Goal: Transaction & Acquisition: Purchase product/service

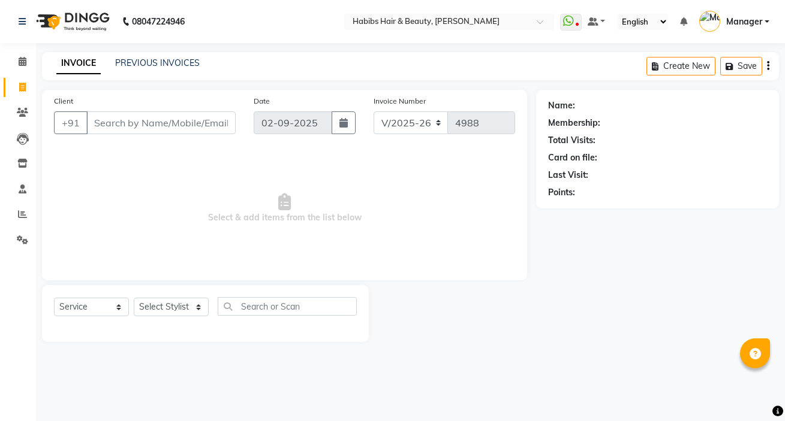
select select "6465"
select select "service"
click at [710, 202] on div "Name: Membership: Total Visits: Card on file: Last Visit: Points:" at bounding box center [657, 149] width 243 height 119
click at [111, 115] on input "Client" at bounding box center [160, 122] width 149 height 23
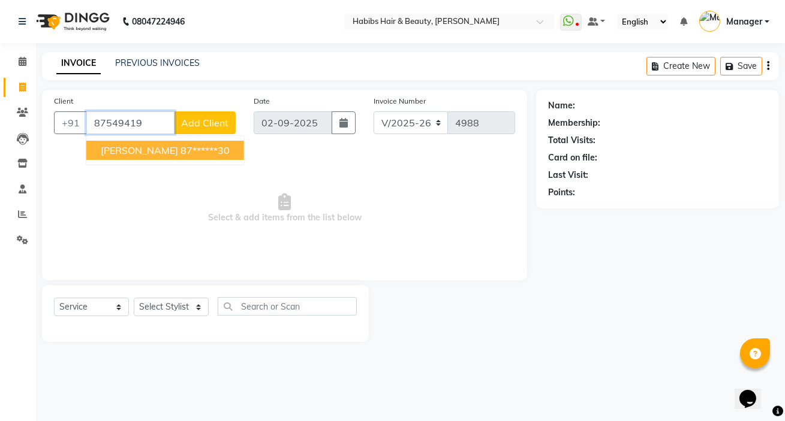
click at [106, 153] on span "FELIX" at bounding box center [139, 150] width 77 height 12
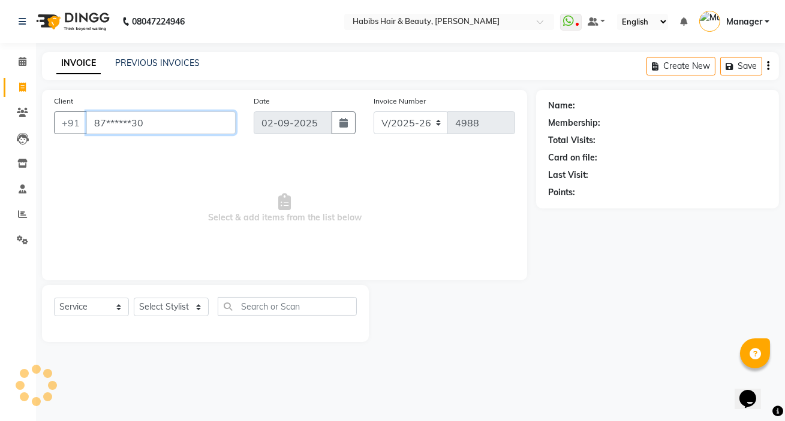
type input "87******30"
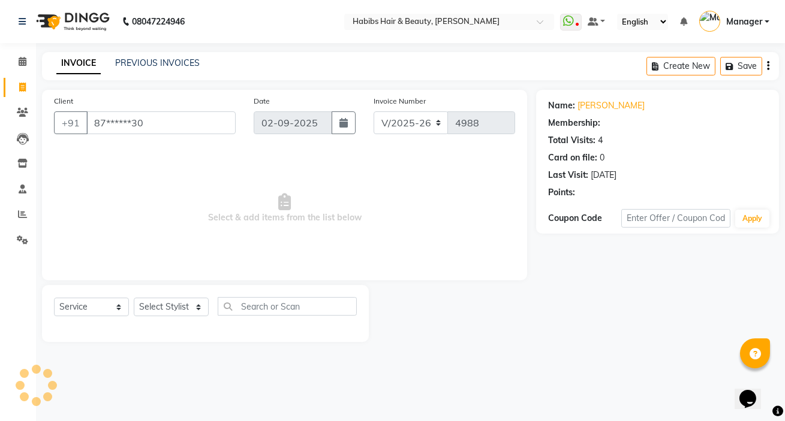
select select "2: Object"
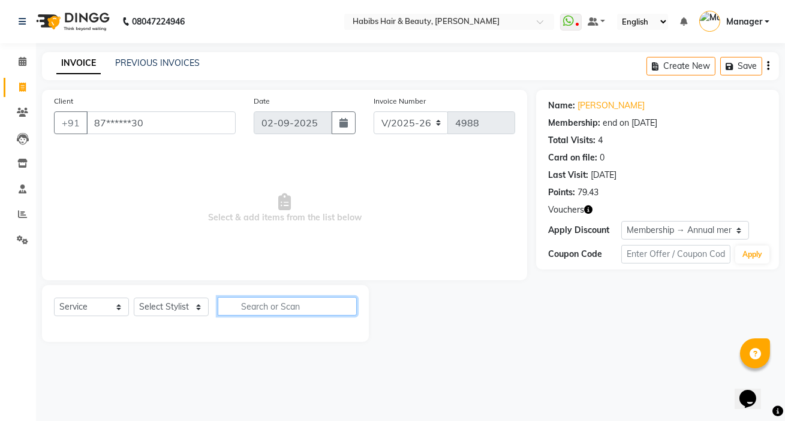
click at [242, 305] on input "text" at bounding box center [287, 306] width 139 height 19
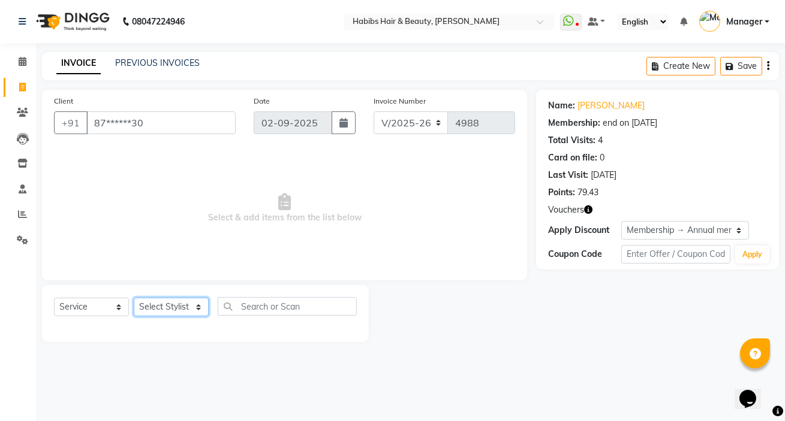
click at [152, 304] on select "Select Stylist [PERSON_NAME] [PERSON_NAME] HK [PERSON_NAME] Manager [PERSON_NAM…" at bounding box center [171, 307] width 75 height 19
select select "65252"
click at [134, 298] on select "Select Stylist [PERSON_NAME] [PERSON_NAME] HK [PERSON_NAME] Manager [PERSON_NAM…" at bounding box center [171, 307] width 75 height 19
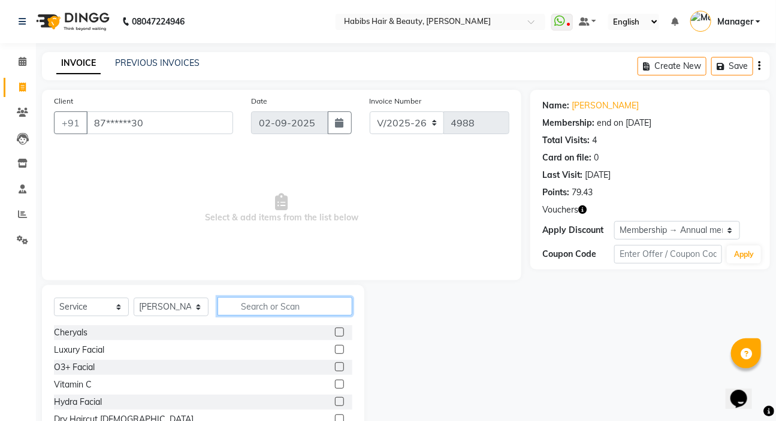
click at [297, 307] on input "text" at bounding box center [285, 306] width 135 height 19
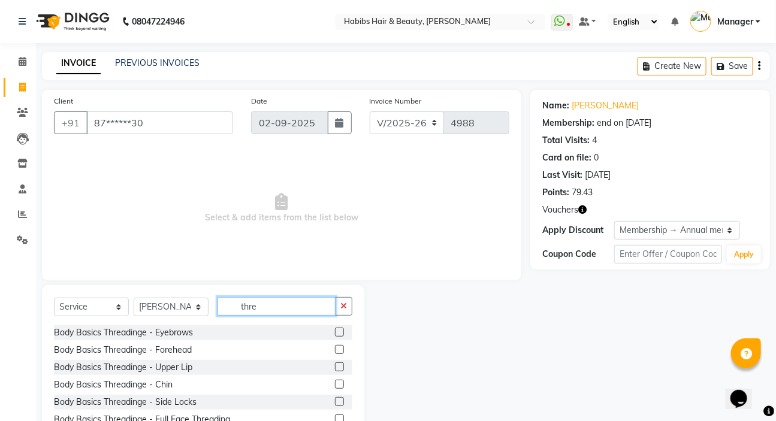
type input "thre"
click at [335, 333] on label at bounding box center [339, 332] width 9 height 9
click at [335, 333] on input "checkbox" at bounding box center [339, 333] width 8 height 8
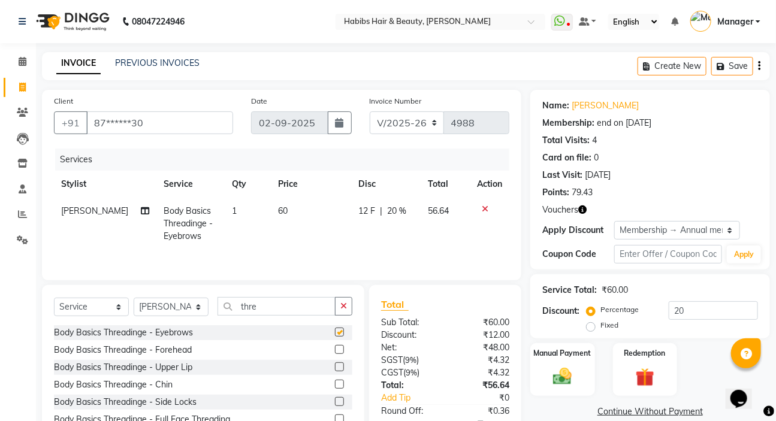
checkbox input "false"
click at [278, 210] on span "60" at bounding box center [283, 211] width 10 height 11
select select "65252"
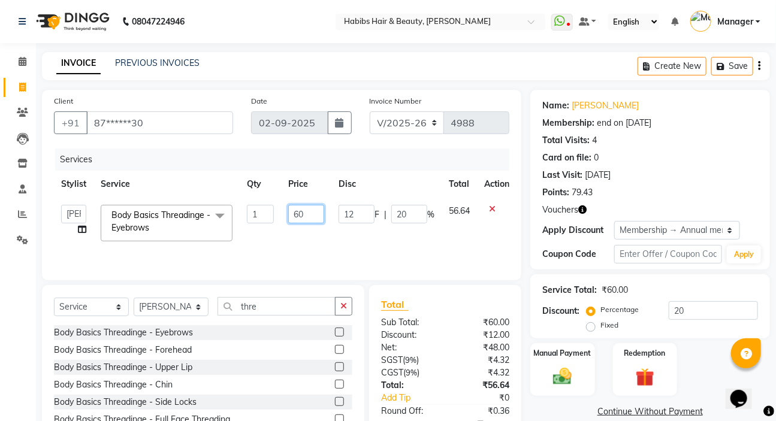
click at [317, 215] on input "60" at bounding box center [306, 214] width 36 height 19
type input "6"
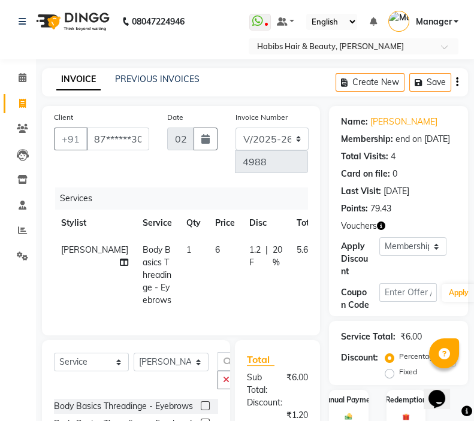
click at [246, 314] on td "1.2 F | 20 %" at bounding box center [265, 275] width 47 height 77
select select "65252"
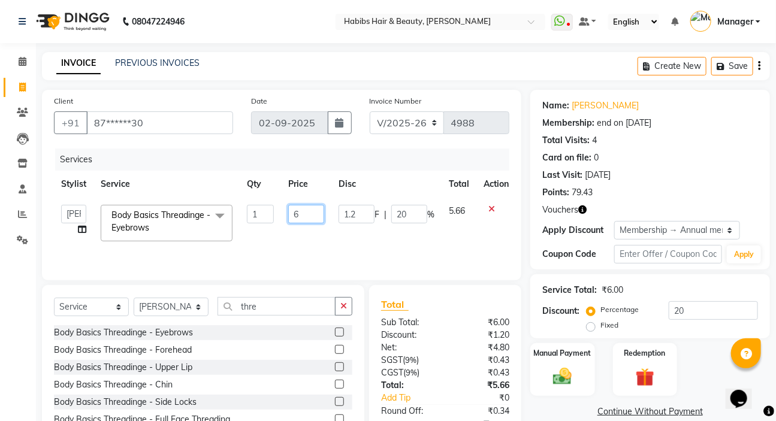
click at [312, 211] on input "6" at bounding box center [306, 214] width 36 height 19
type input "57"
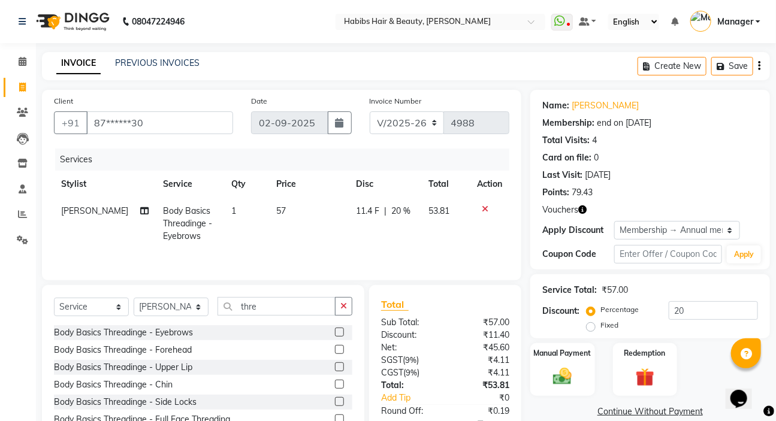
click at [297, 239] on td "57" at bounding box center [310, 224] width 80 height 52
select select "65252"
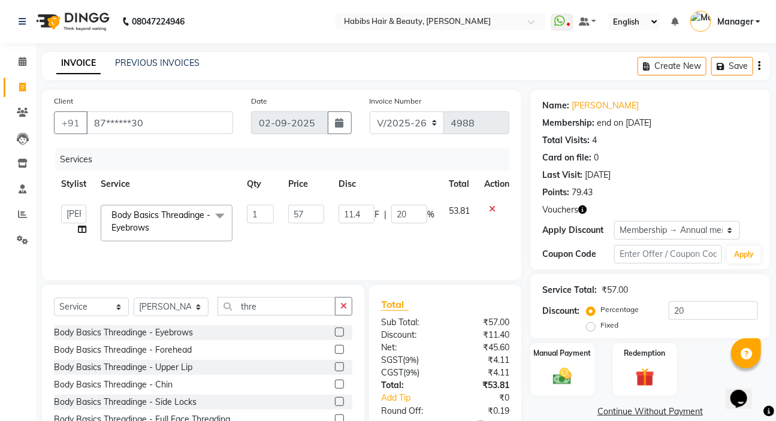
click at [491, 206] on icon at bounding box center [492, 209] width 7 height 8
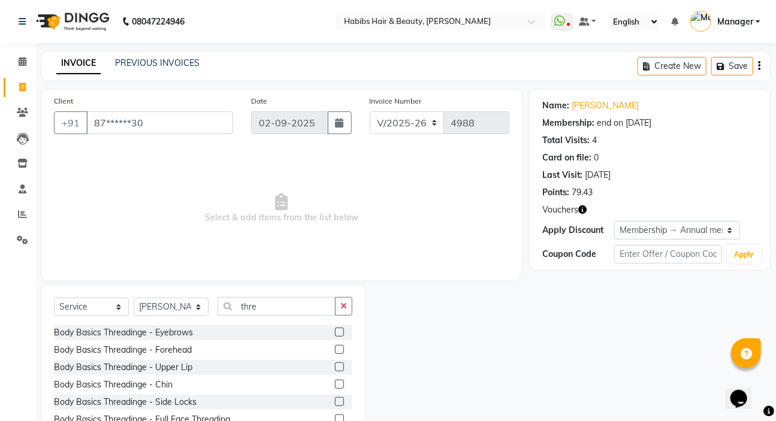
click at [335, 332] on label at bounding box center [339, 332] width 9 height 9
click at [335, 332] on input "checkbox" at bounding box center [339, 333] width 8 height 8
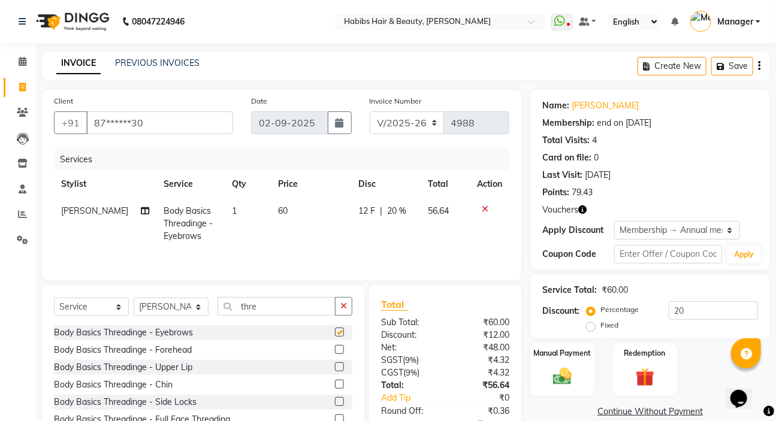
checkbox input "false"
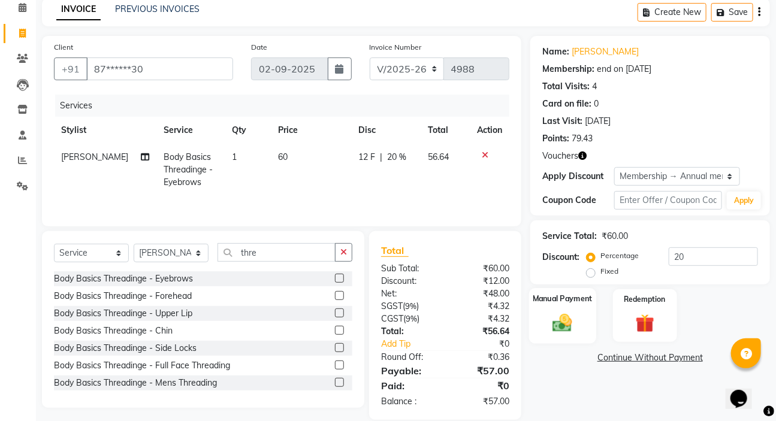
click at [563, 315] on img at bounding box center [563, 323] width 32 height 22
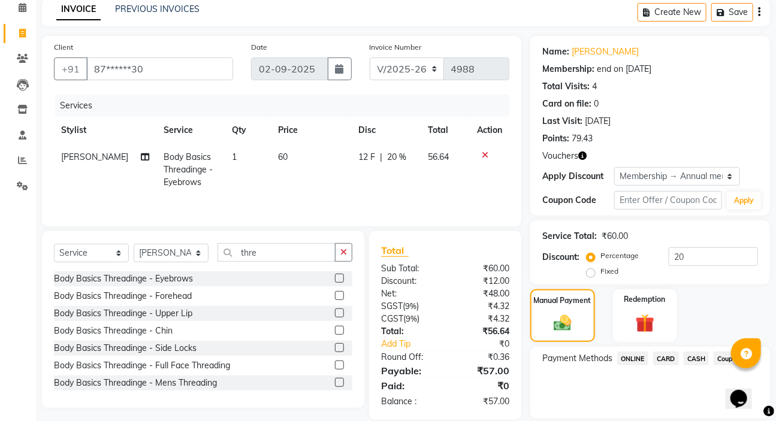
scroll to position [94, 0]
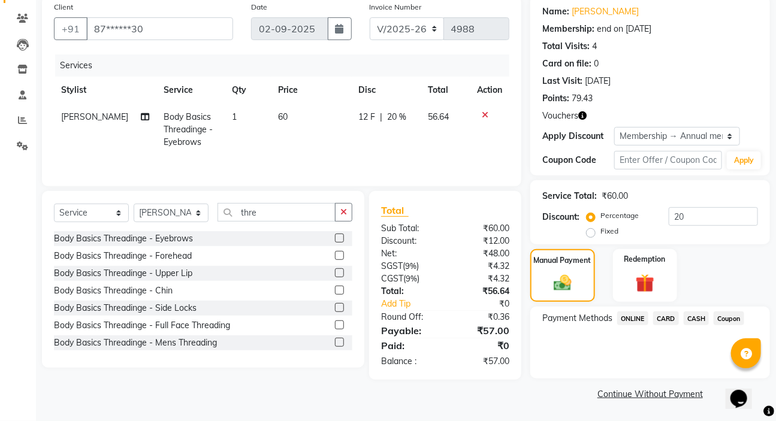
click at [630, 319] on span "ONLINE" at bounding box center [632, 319] width 31 height 14
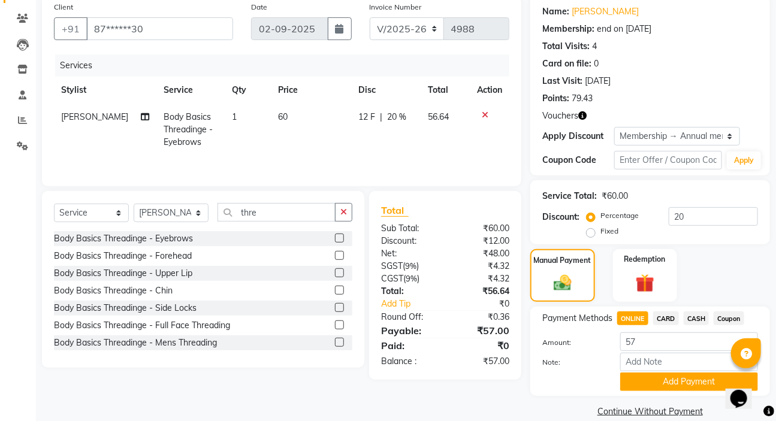
scroll to position [111, 0]
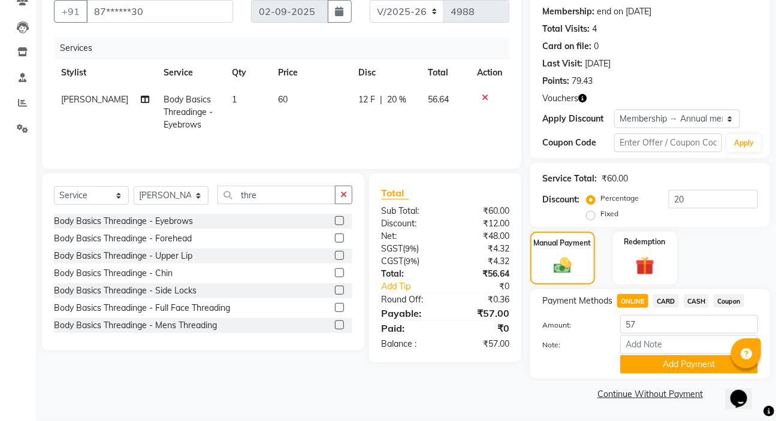
drag, startPoint x: 661, startPoint y: 357, endPoint x: 327, endPoint y: 373, distance: 333.6
click at [327, 373] on div "Client +91 87******30 Date 02-09-2025 Invoice Number V/2025 V/2025-26 4988 Serv…" at bounding box center [281, 190] width 497 height 425
click at [655, 366] on button "Add Payment" at bounding box center [689, 364] width 138 height 19
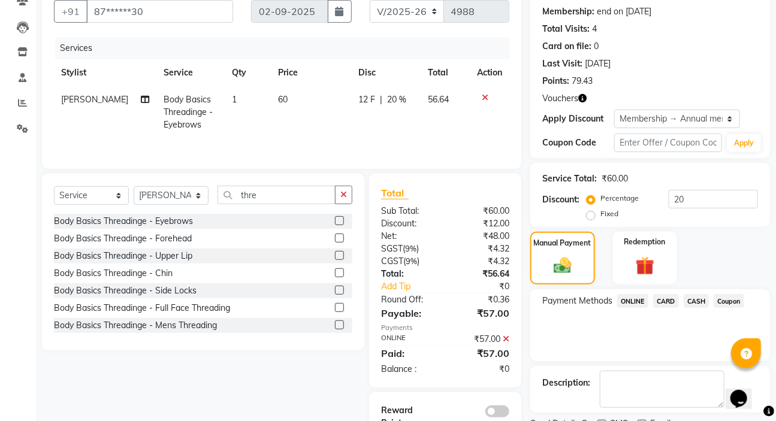
scroll to position [162, 0]
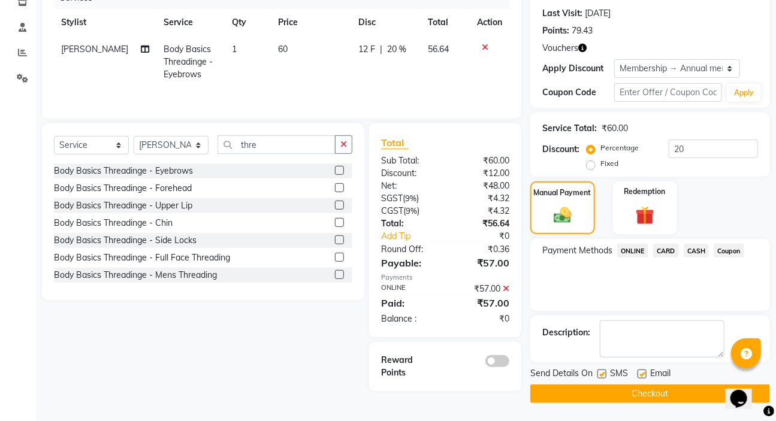
click at [618, 387] on button "Checkout" at bounding box center [650, 394] width 240 height 19
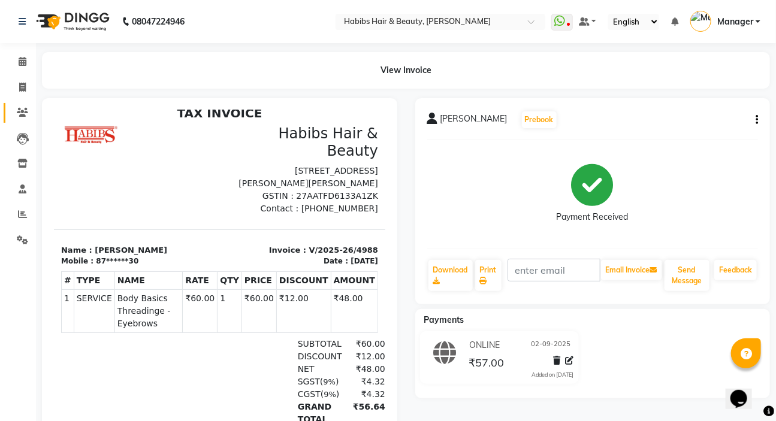
click at [18, 114] on icon at bounding box center [22, 112] width 11 height 9
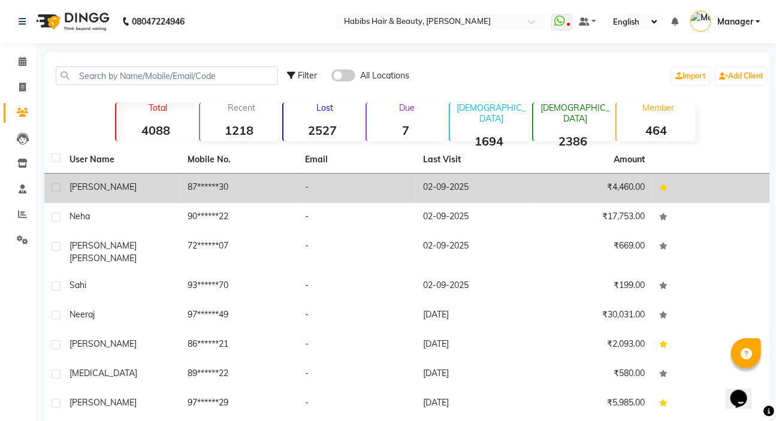
click at [310, 195] on td "-" at bounding box center [357, 188] width 118 height 29
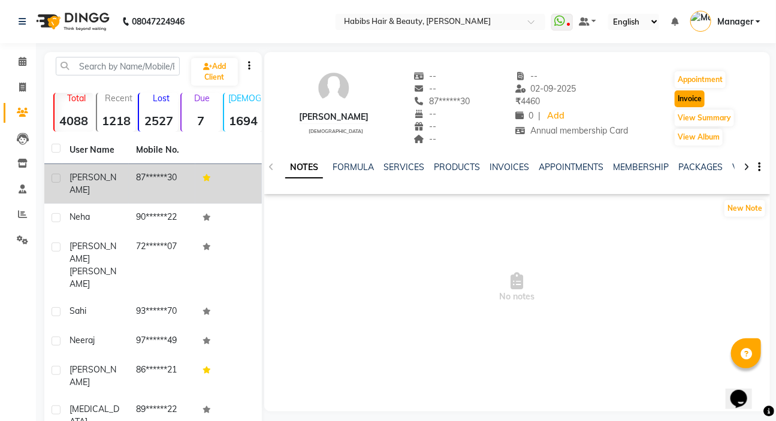
click at [689, 97] on button "Invoice" at bounding box center [690, 99] width 30 height 17
select select "service"
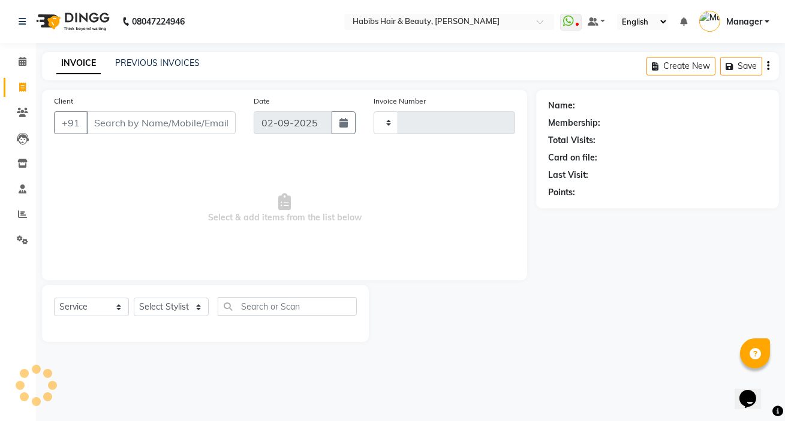
type input "4989"
select select "6465"
type input "87******30"
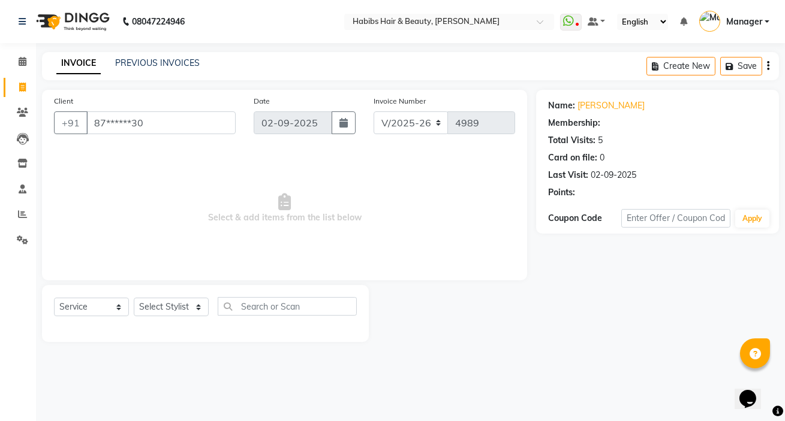
select select "2: Object"
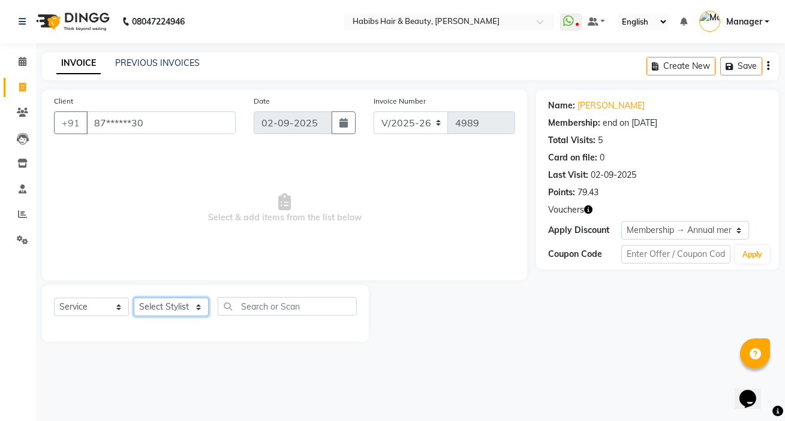
click at [167, 307] on select "Select Stylist [PERSON_NAME] [PERSON_NAME] HK [PERSON_NAME] Manager [PERSON_NAM…" at bounding box center [171, 307] width 75 height 19
select select "57550"
click at [134, 298] on select "Select Stylist [PERSON_NAME] [PERSON_NAME] HK [PERSON_NAME] Manager [PERSON_NAM…" at bounding box center [171, 307] width 75 height 19
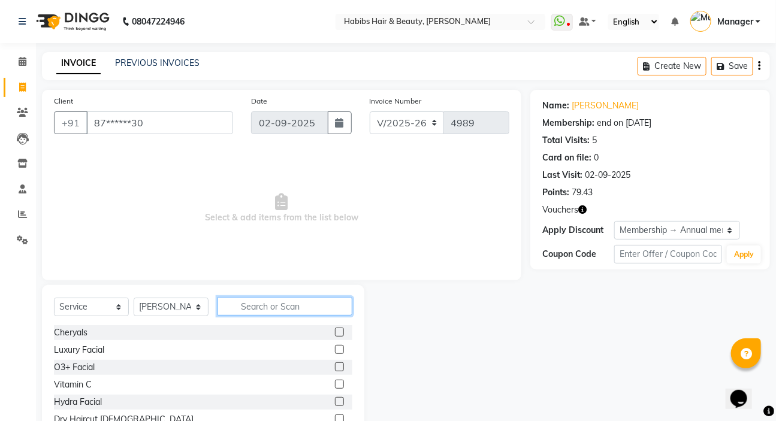
click at [282, 304] on input "text" at bounding box center [285, 306] width 135 height 19
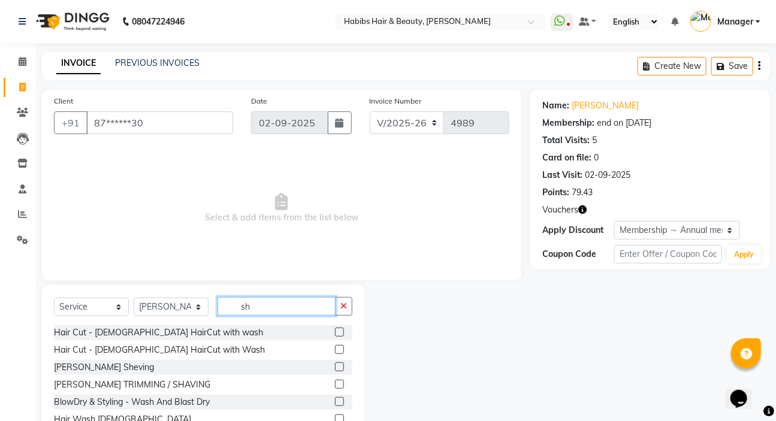
type input "sh"
click at [335, 368] on label at bounding box center [339, 367] width 9 height 9
click at [335, 368] on input "checkbox" at bounding box center [339, 368] width 8 height 8
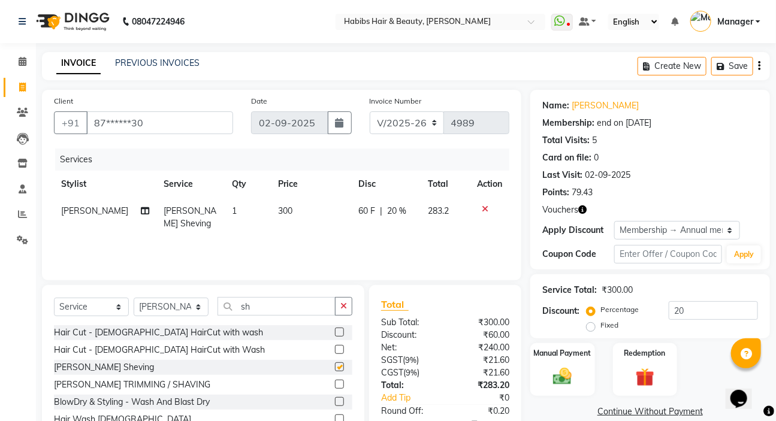
checkbox input "false"
click at [266, 306] on input "sh" at bounding box center [277, 306] width 118 height 19
type input "s"
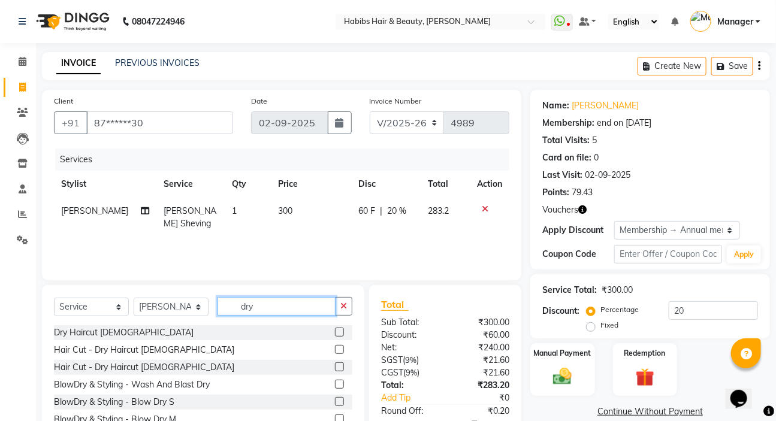
type input "dry"
click at [335, 331] on label at bounding box center [339, 332] width 9 height 9
click at [335, 331] on input "checkbox" at bounding box center [339, 333] width 8 height 8
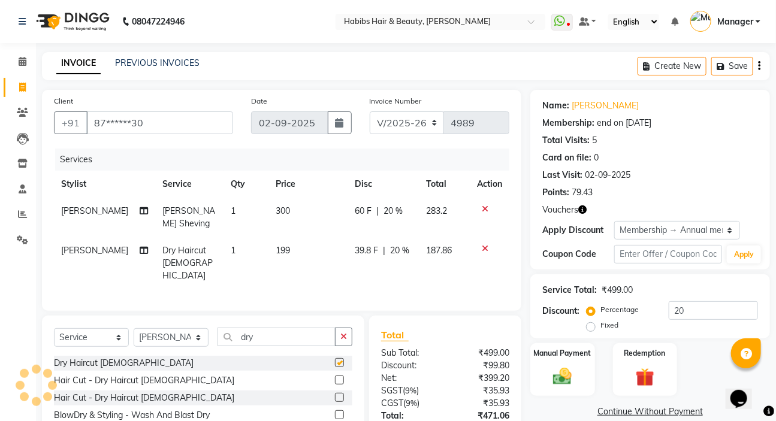
checkbox input "false"
click at [402, 251] on span "20 %" at bounding box center [399, 251] width 19 height 13
select select "57550"
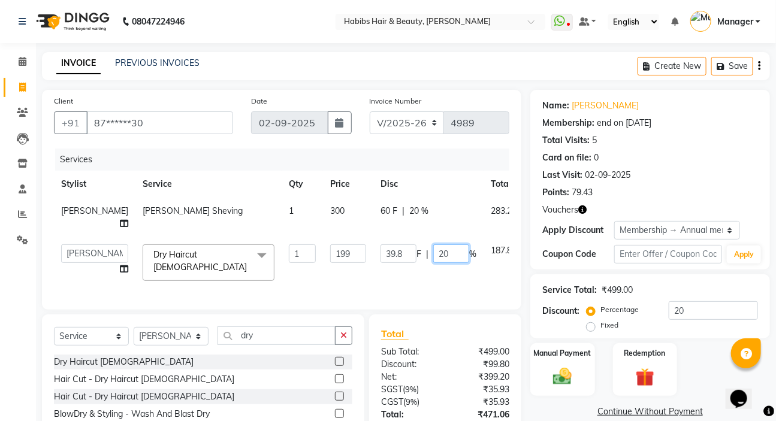
click at [433, 263] on input "20" at bounding box center [451, 254] width 36 height 19
type input "2"
type input "100"
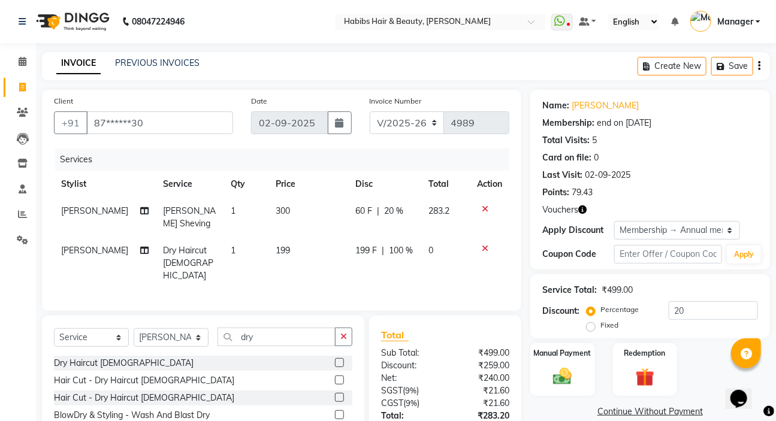
click at [551, 401] on div "Name: Felix Membership: end on 19-04-2026 Total Visits: 5 Card on file: 0 Last …" at bounding box center [654, 297] width 249 height 415
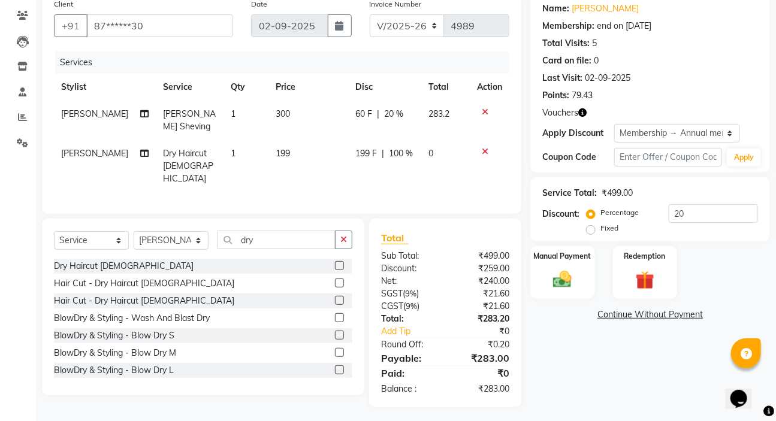
click at [215, 339] on div "Dry Haircut Male Hair Cut - Dry Haircut Female Hair Cut - Dry Haircut Male Blow…" at bounding box center [203, 319] width 298 height 120
click at [564, 281] on img at bounding box center [563, 280] width 32 height 22
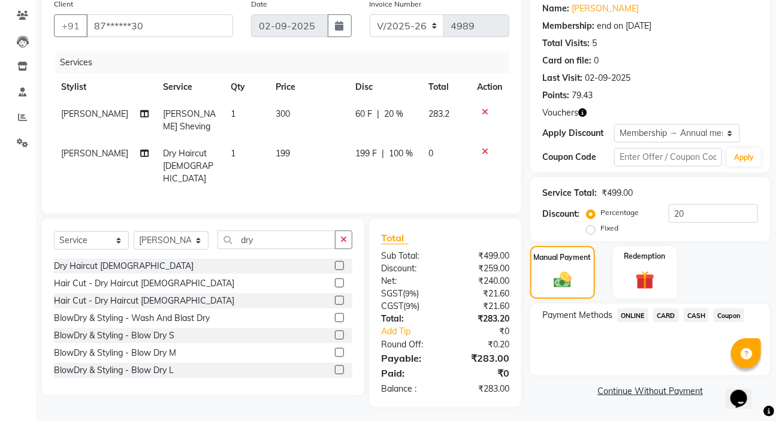
click at [636, 315] on span "ONLINE" at bounding box center [632, 316] width 31 height 14
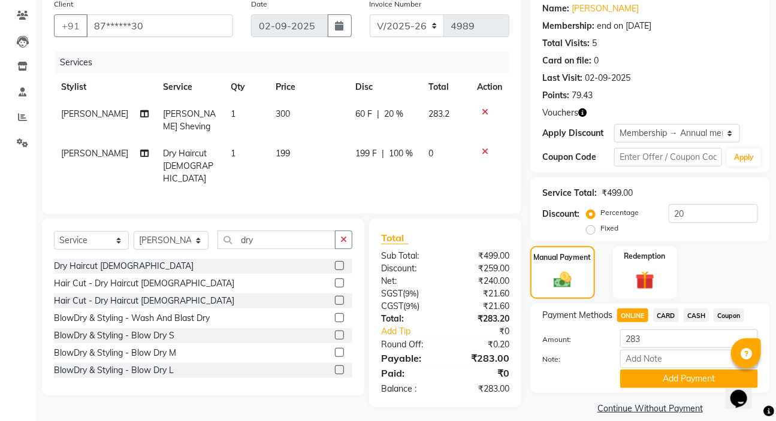
scroll to position [111, 0]
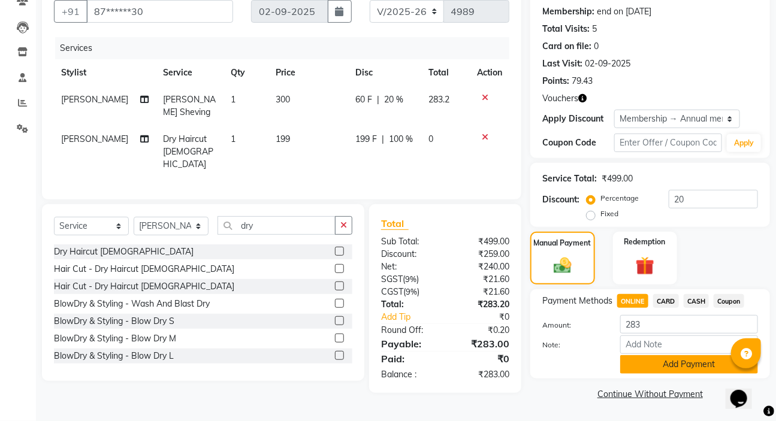
click at [649, 358] on button "Add Payment" at bounding box center [689, 364] width 138 height 19
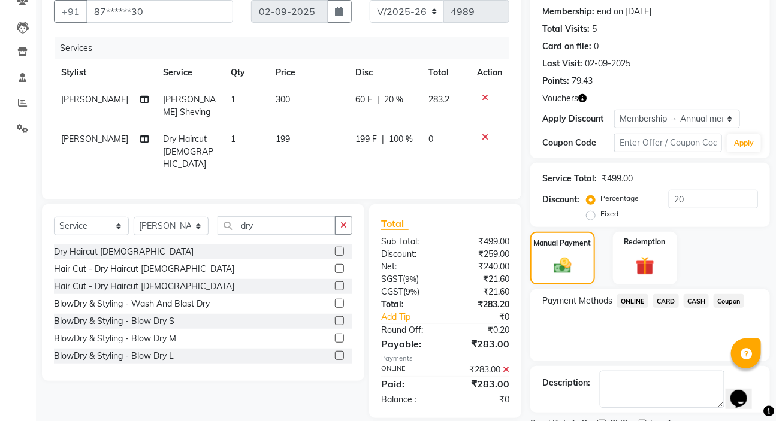
scroll to position [176, 0]
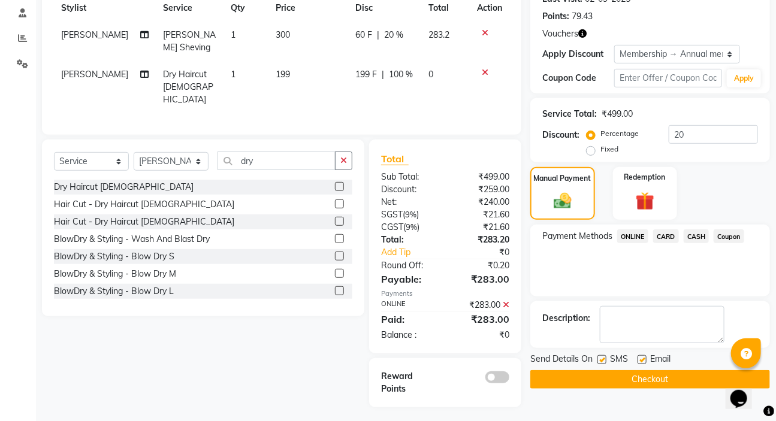
click at [650, 376] on button "Checkout" at bounding box center [650, 379] width 240 height 19
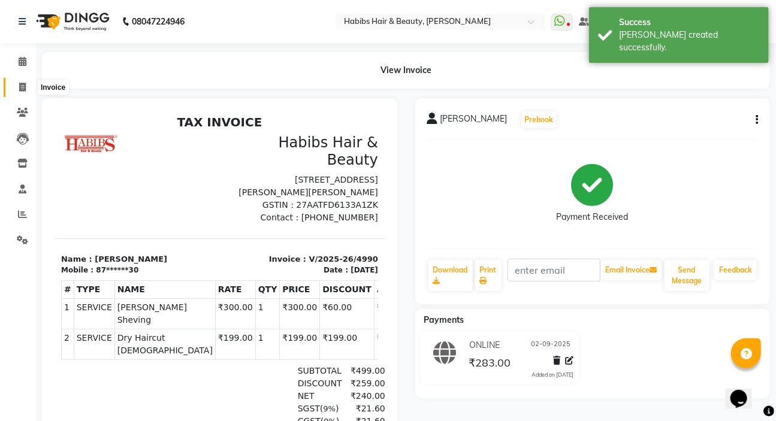
click at [28, 86] on span at bounding box center [22, 88] width 21 height 14
select select "service"
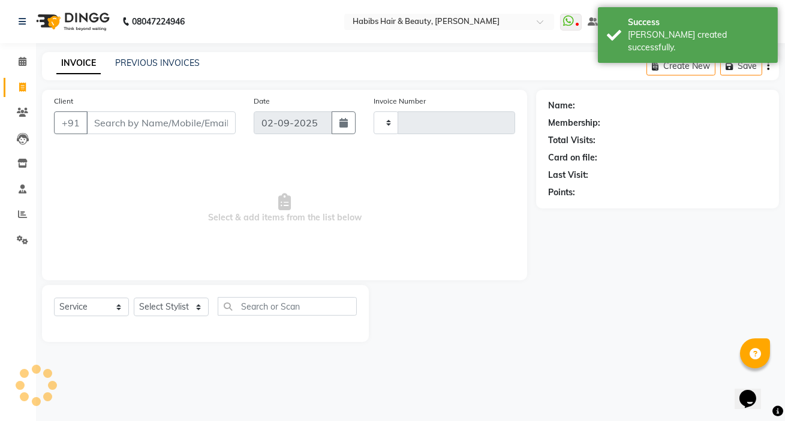
type input "4991"
select select "6465"
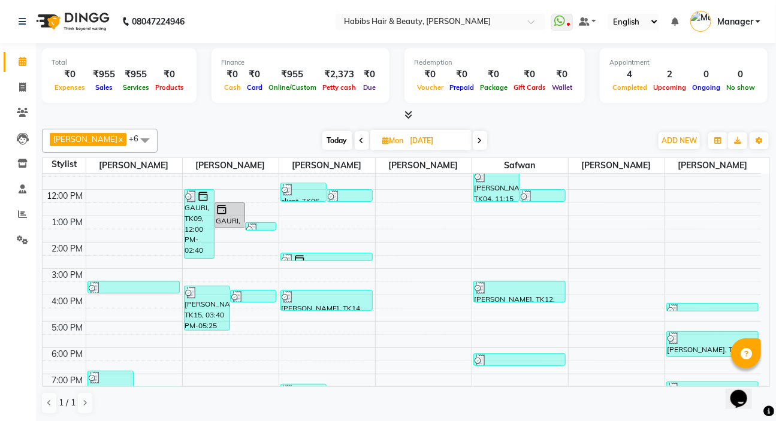
scroll to position [108, 0]
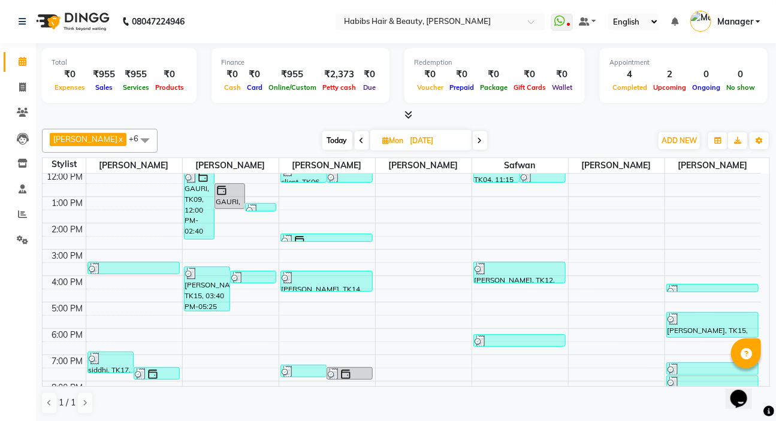
click at [478, 141] on icon at bounding box center [480, 140] width 5 height 7
type input "02-09-2025"
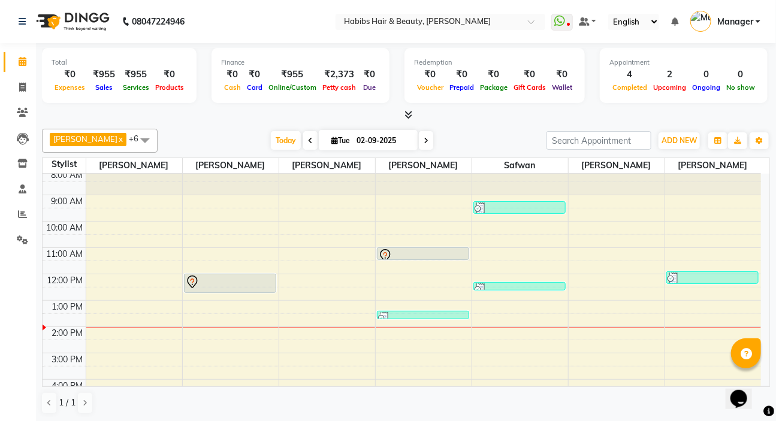
scroll to position [0, 0]
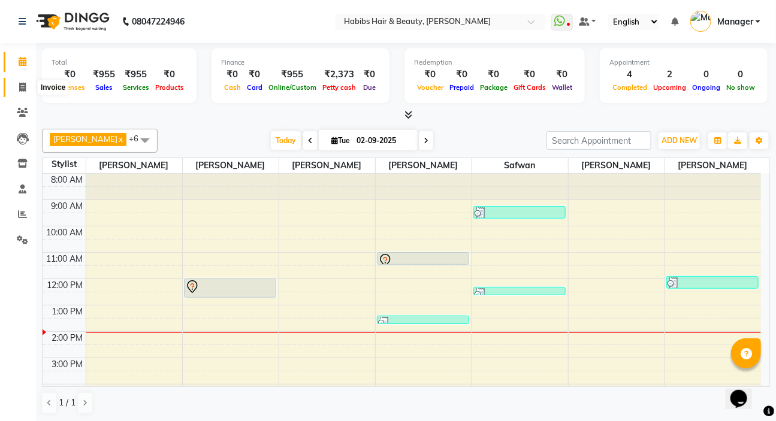
click at [25, 88] on icon at bounding box center [22, 87] width 7 height 9
select select "service"
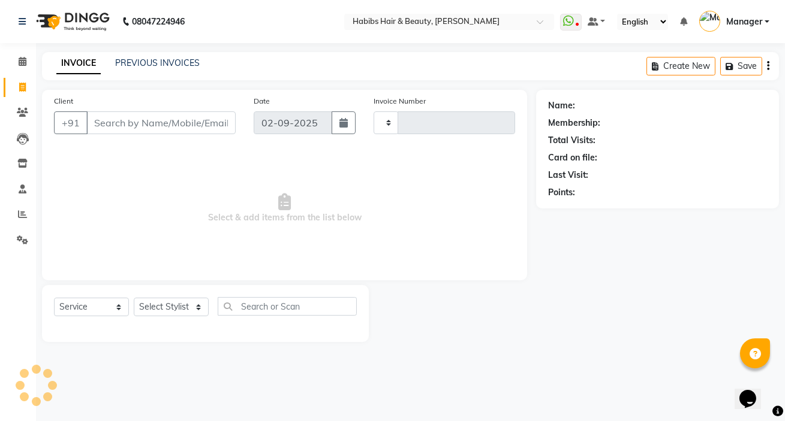
type input "4989"
select select "6465"
click at [169, 297] on div "Select Service Product Membership Package Voucher Prepaid Gift Card Select Styl…" at bounding box center [205, 313] width 327 height 57
click at [175, 310] on select "Select Stylist [PERSON_NAME] [PERSON_NAME] HK [PERSON_NAME] Manager [PERSON_NAM…" at bounding box center [171, 307] width 75 height 19
select select "57550"
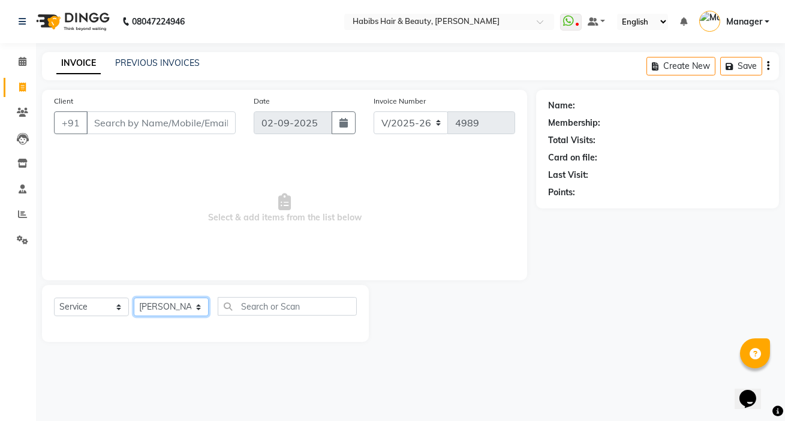
click at [134, 298] on select "Select Stylist [PERSON_NAME] [PERSON_NAME] HK [PERSON_NAME] Manager [PERSON_NAM…" at bounding box center [171, 307] width 75 height 19
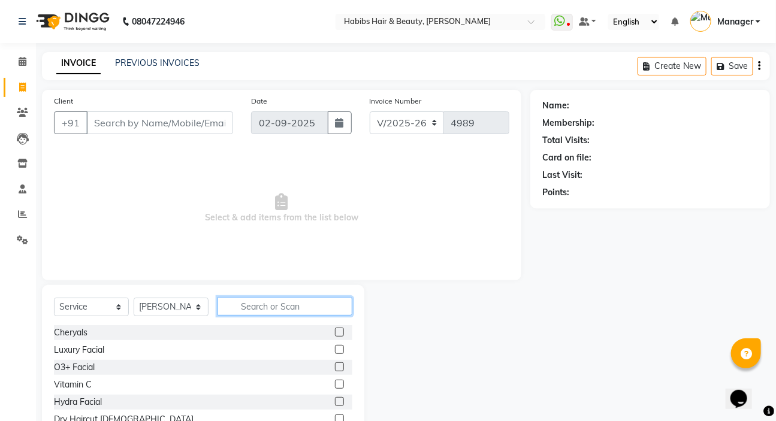
click at [254, 306] on input "text" at bounding box center [285, 306] width 135 height 19
click at [266, 308] on input "text" at bounding box center [285, 306] width 135 height 19
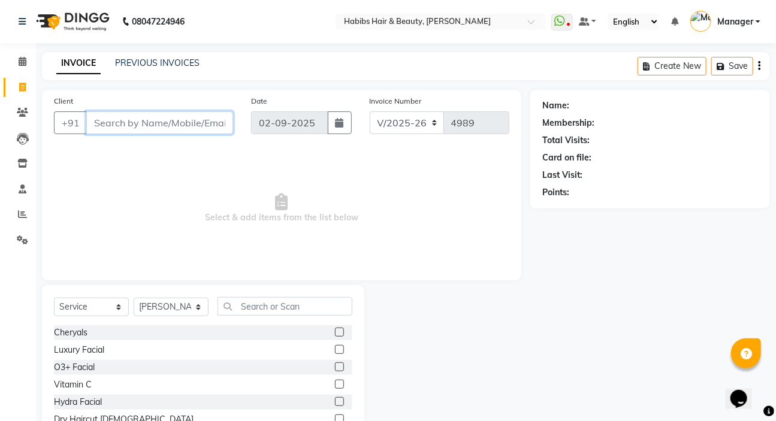
click at [188, 123] on input "Client" at bounding box center [159, 122] width 147 height 23
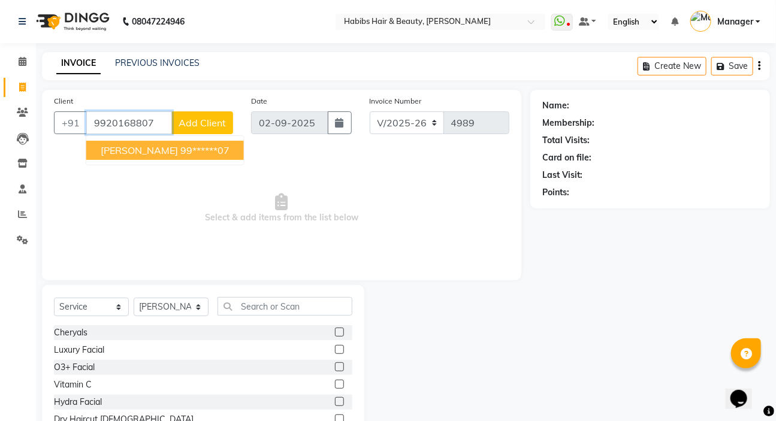
type input "9920168807"
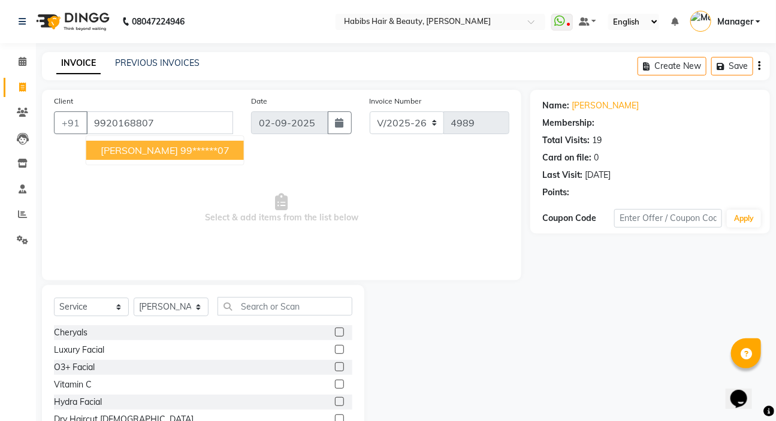
select select "2: Object"
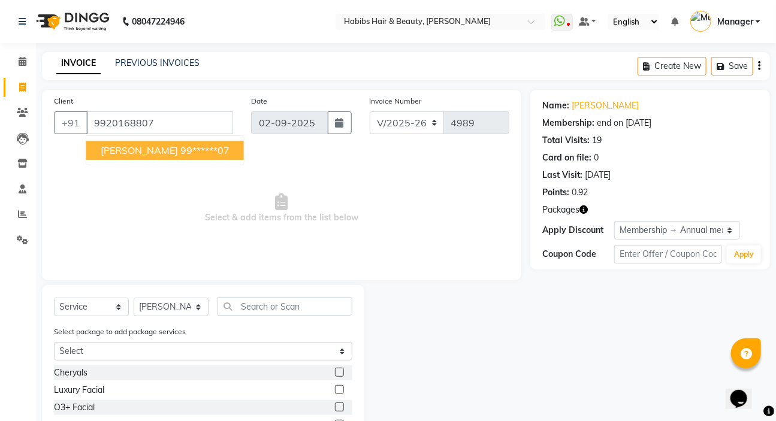
click at [178, 154] on span "[PERSON_NAME]" at bounding box center [139, 150] width 77 height 12
type input "99******07"
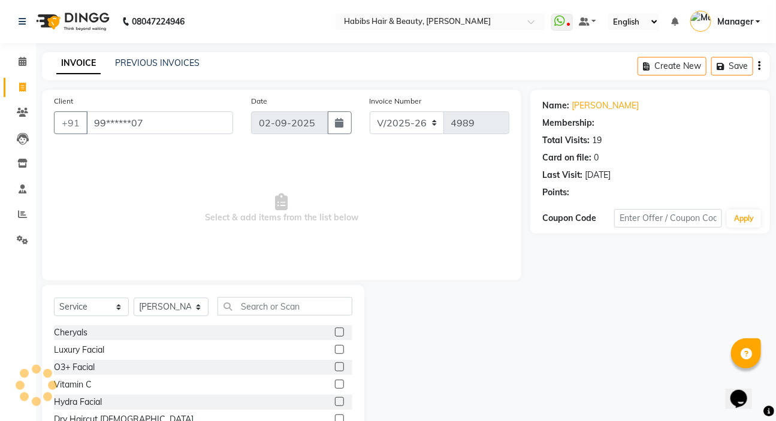
select select "2: Object"
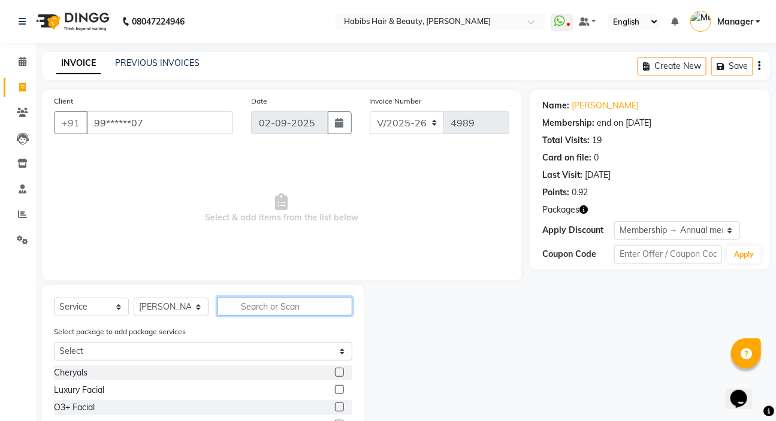
click at [253, 306] on input "text" at bounding box center [285, 306] width 135 height 19
type input "ble"
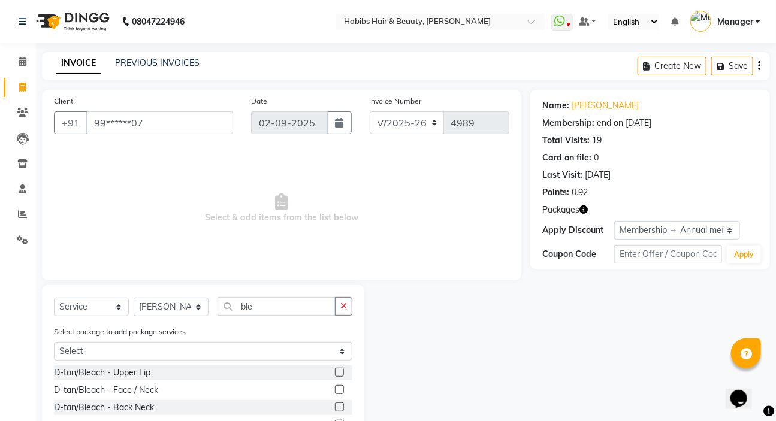
click at [335, 390] on label at bounding box center [339, 389] width 9 height 9
click at [335, 390] on input "checkbox" at bounding box center [339, 391] width 8 height 8
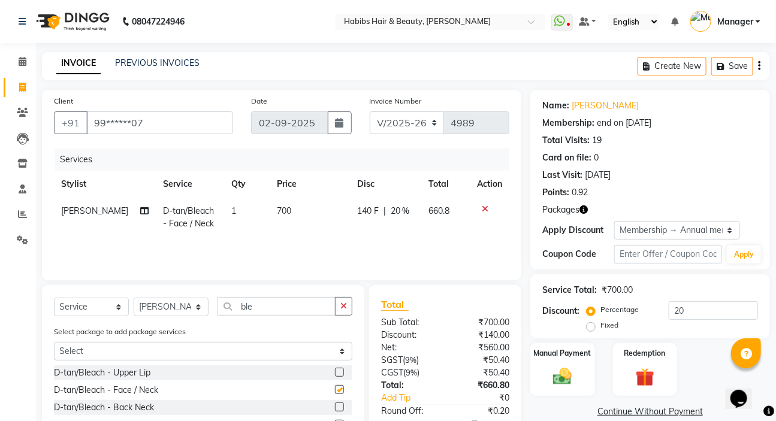
checkbox input "false"
click at [287, 209] on td "700" at bounding box center [310, 218] width 80 height 40
select select "57550"
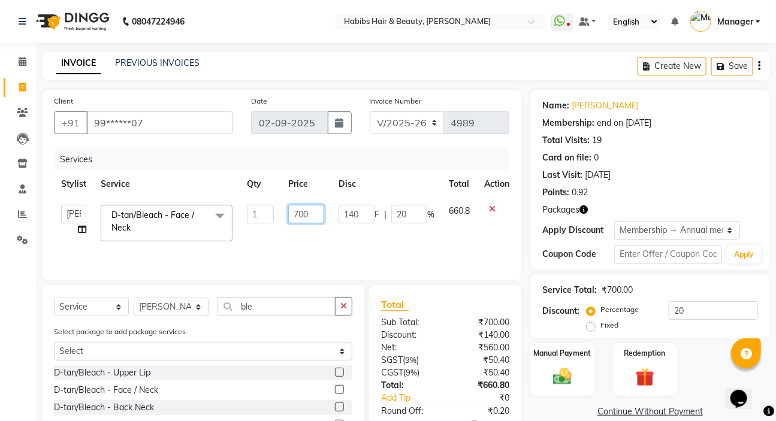
click at [307, 213] on input "700" at bounding box center [306, 214] width 36 height 19
type input "7"
type input "350"
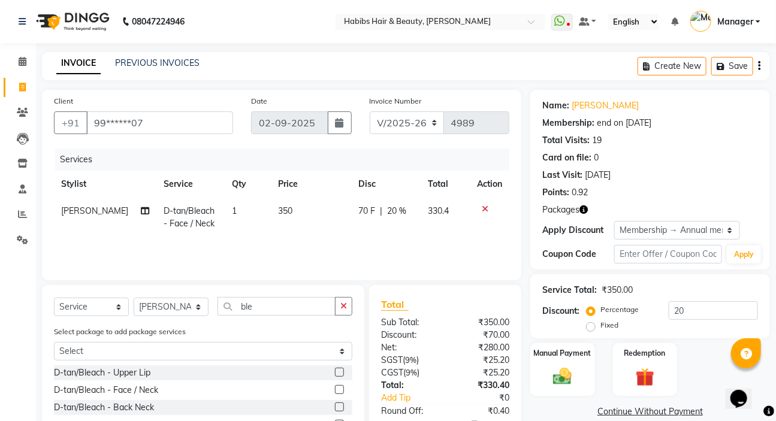
click at [272, 296] on div "Select Service Product Membership Package Voucher Prepaid Gift Card Select Styl…" at bounding box center [203, 393] width 322 height 217
click at [272, 308] on input "ble" at bounding box center [277, 306] width 118 height 19
type input "b"
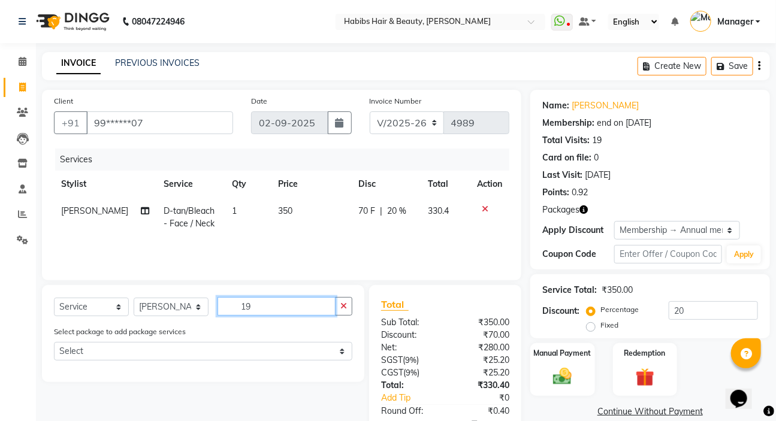
type input "1"
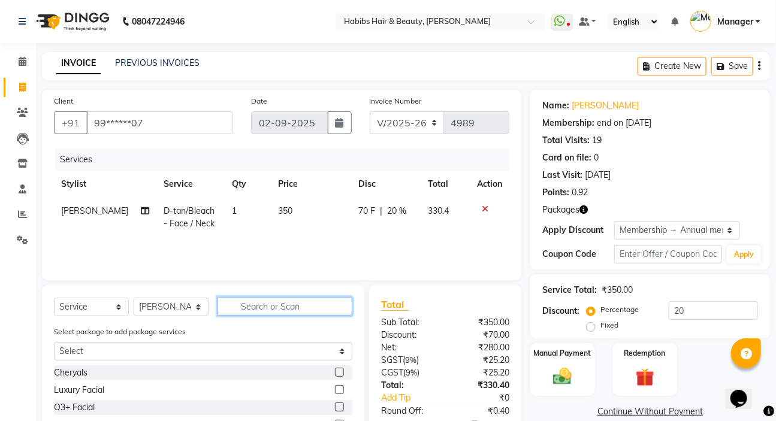
click at [251, 307] on input "text" at bounding box center [285, 306] width 135 height 19
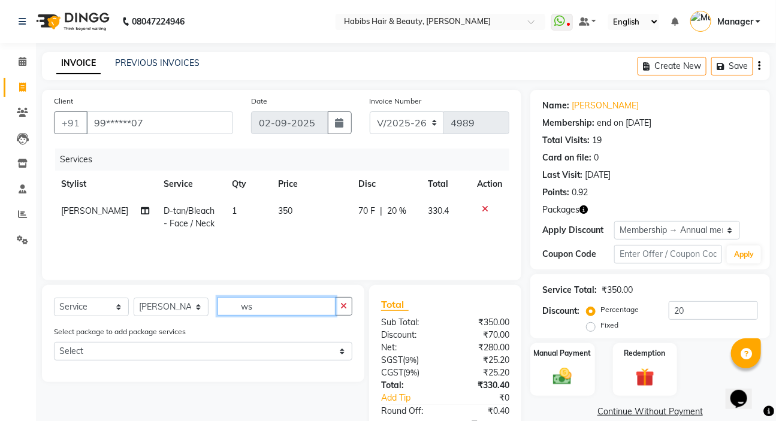
type input "w"
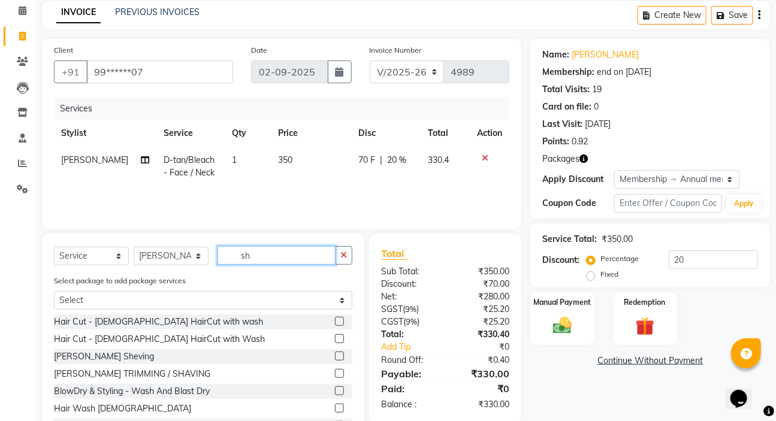
scroll to position [54, 0]
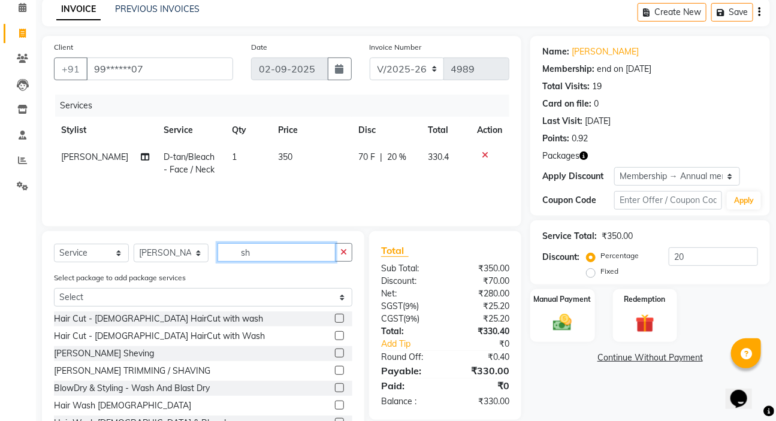
type input "sh"
click at [335, 354] on label at bounding box center [339, 353] width 9 height 9
click at [335, 354] on input "checkbox" at bounding box center [339, 354] width 8 height 8
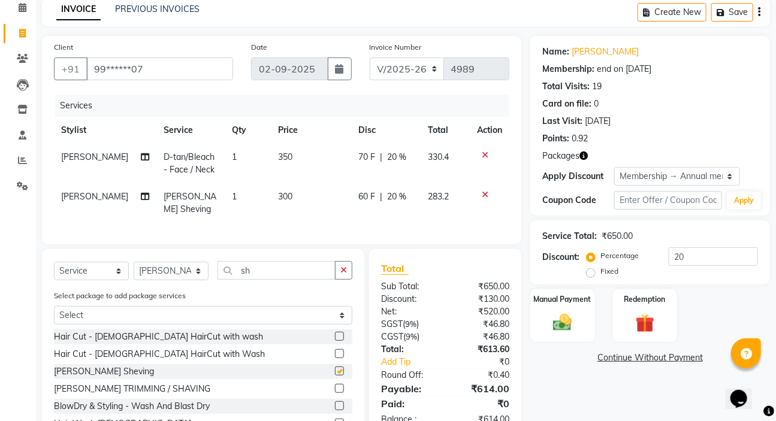
checkbox input "false"
click at [393, 195] on span "20 %" at bounding box center [397, 197] width 19 height 13
select select "57550"
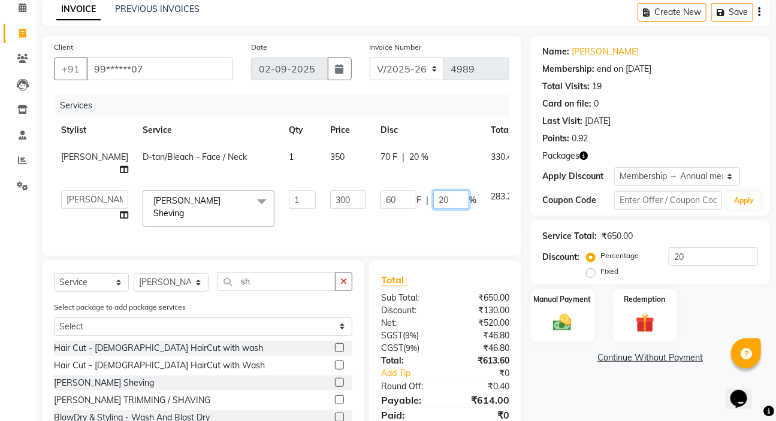
click at [433, 209] on input "20" at bounding box center [451, 200] width 36 height 19
type input "2"
type input "100"
click at [540, 381] on div "Name: [PERSON_NAME] Membership: end on [DATE] Total Visits: 19 Card on file: 0 …" at bounding box center [654, 257] width 249 height 442
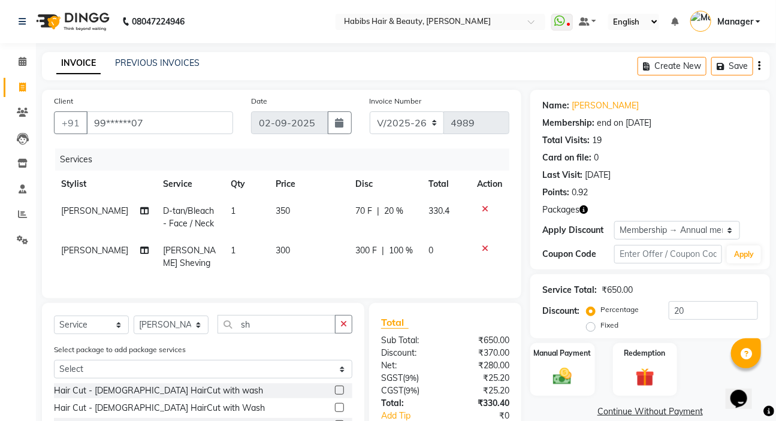
scroll to position [0, 0]
click at [719, 315] on input "20" at bounding box center [713, 310] width 89 height 19
type input "2"
click at [759, 66] on icon "button" at bounding box center [759, 66] width 2 height 1
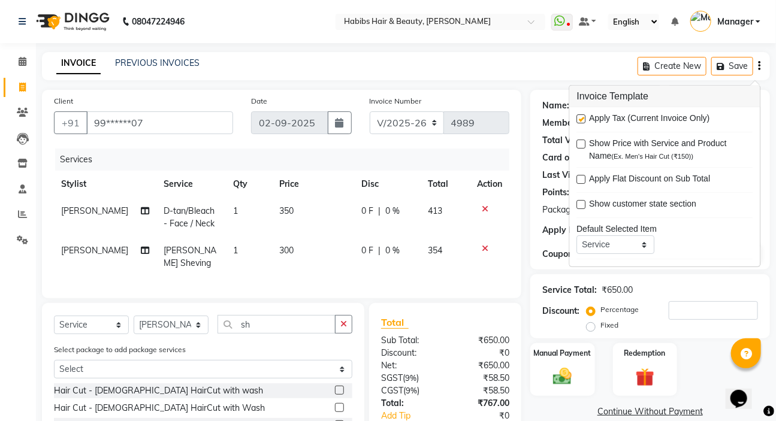
click at [581, 118] on label at bounding box center [581, 118] width 9 height 9
click at [581, 118] on input "checkbox" at bounding box center [581, 120] width 8 height 8
checkbox input "false"
click at [387, 247] on span "0 %" at bounding box center [392, 251] width 14 height 13
select select "57550"
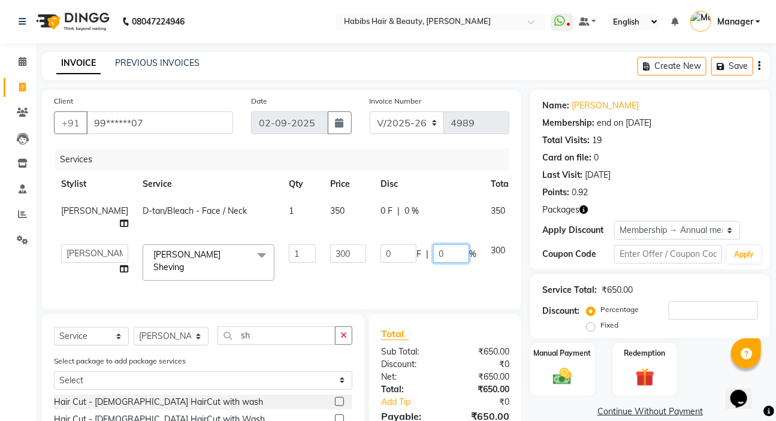
click at [433, 263] on input "0" at bounding box center [451, 254] width 36 height 19
type input "100"
click at [553, 407] on link "Continue Without Payment" at bounding box center [650, 412] width 235 height 13
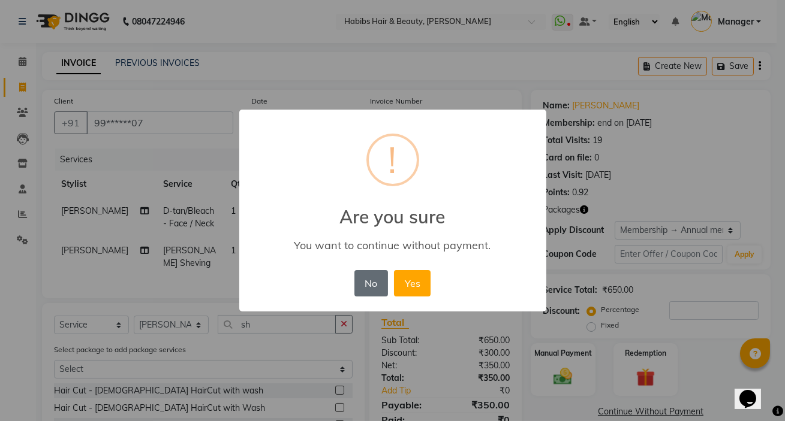
click at [370, 286] on button "No" at bounding box center [371, 283] width 34 height 26
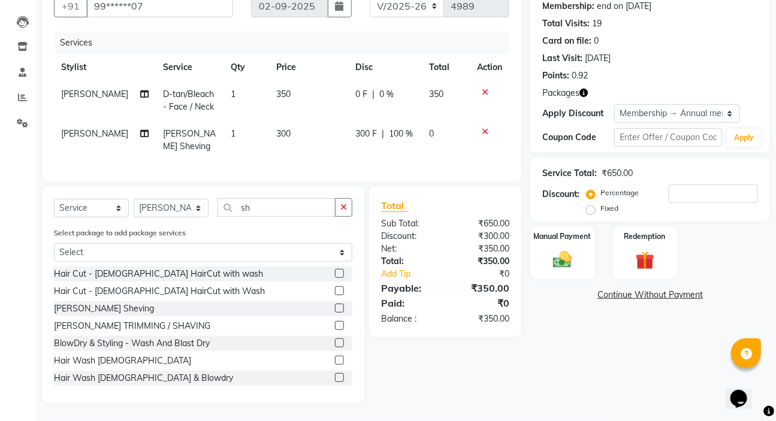
scroll to position [126, 0]
click at [566, 249] on img at bounding box center [563, 260] width 32 height 22
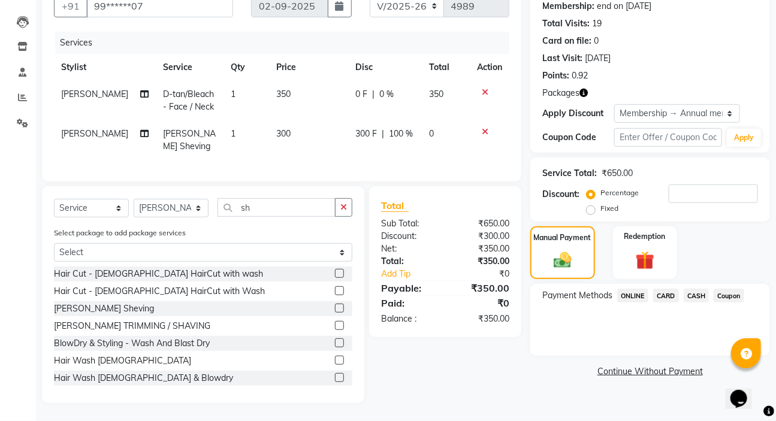
click at [632, 289] on span "ONLINE" at bounding box center [632, 296] width 31 height 14
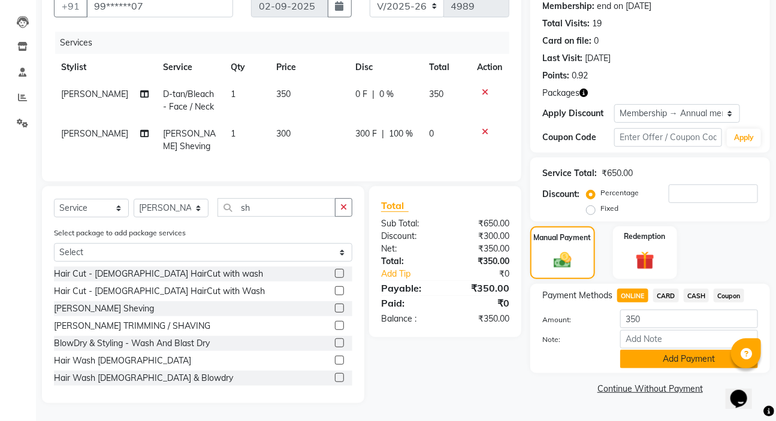
click at [660, 351] on button "Add Payment" at bounding box center [689, 359] width 138 height 19
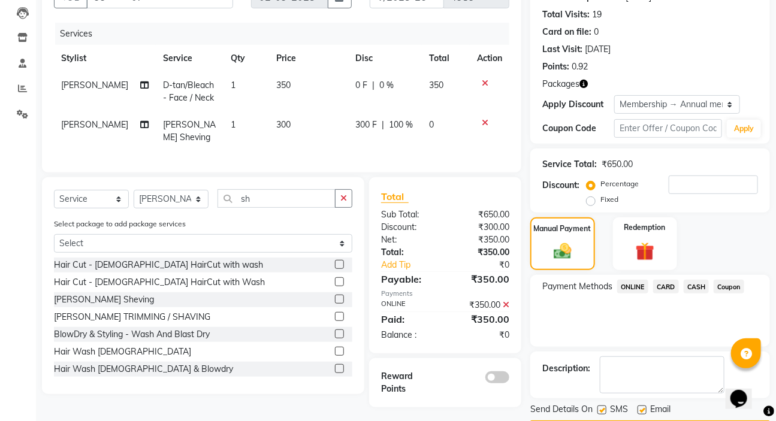
scroll to position [162, 0]
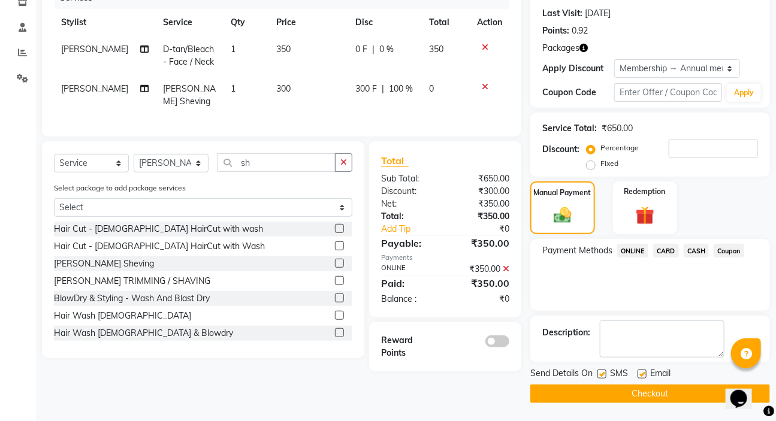
click at [634, 390] on button "Checkout" at bounding box center [650, 394] width 240 height 19
